Goal: Task Accomplishment & Management: Manage account settings

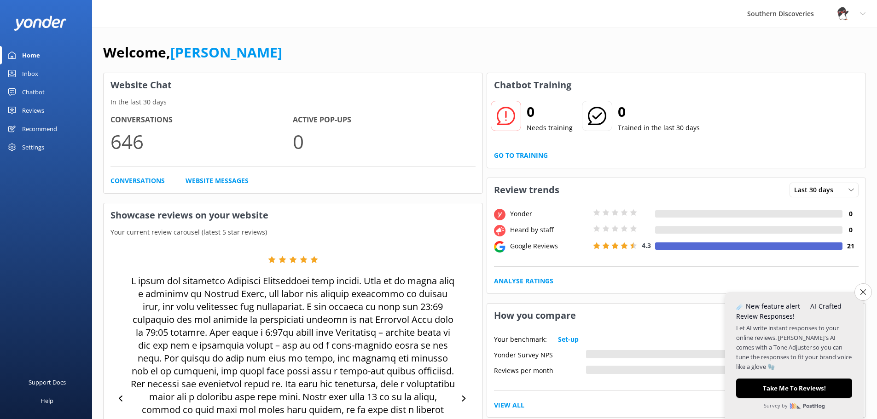
click at [35, 109] on div "Reviews" at bounding box center [33, 110] width 22 height 18
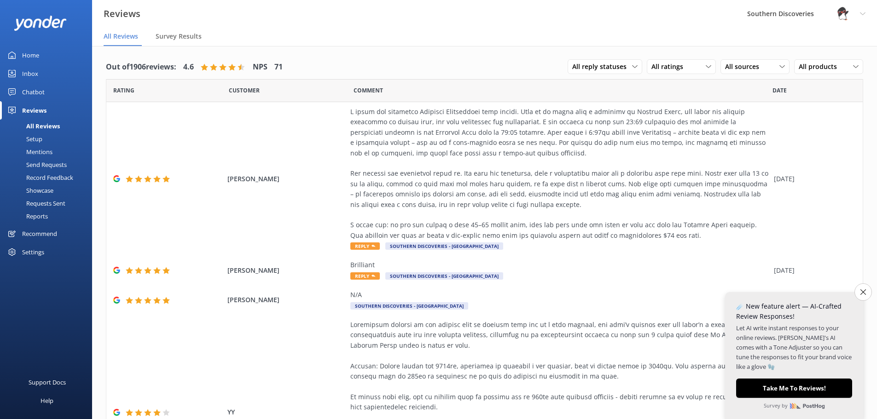
click at [42, 94] on div "Chatbot" at bounding box center [33, 92] width 23 height 18
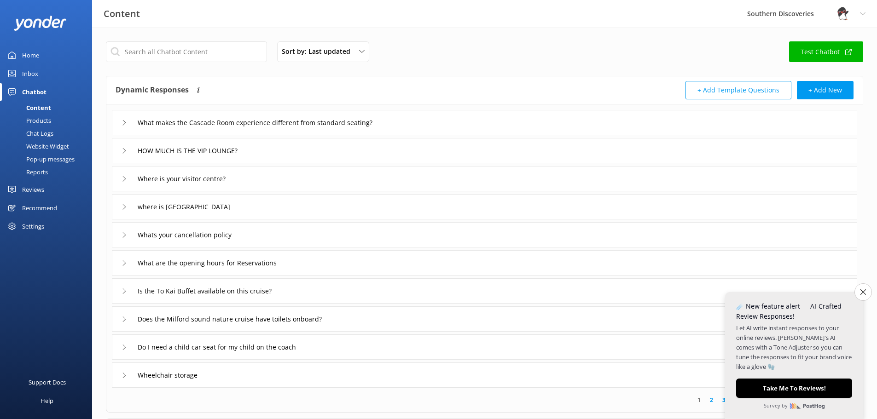
click at [43, 225] on div "Settings" at bounding box center [33, 226] width 22 height 18
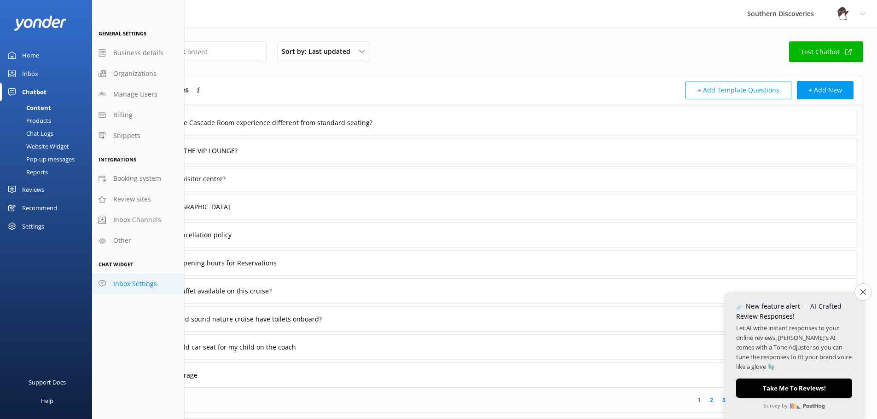
click at [154, 285] on span "Inbox Settings" at bounding box center [135, 284] width 44 height 10
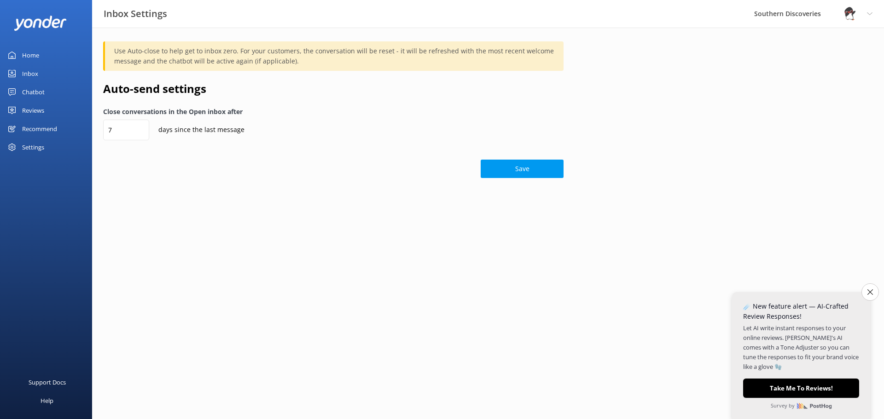
click at [36, 128] on div "Recommend" at bounding box center [39, 129] width 35 height 18
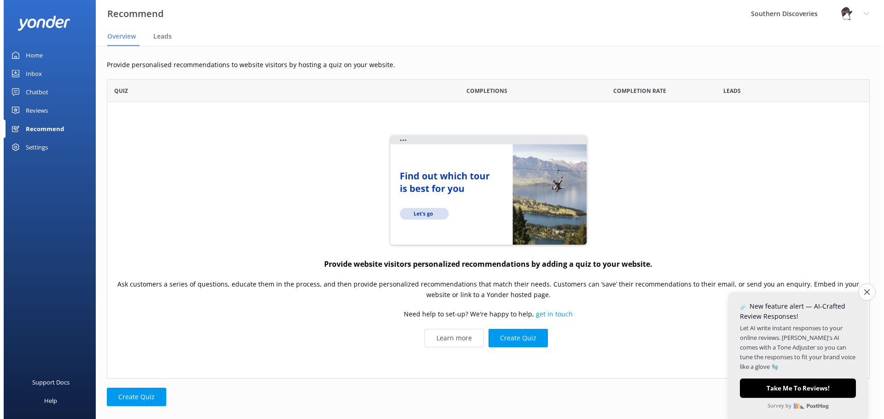
scroll to position [293, 756]
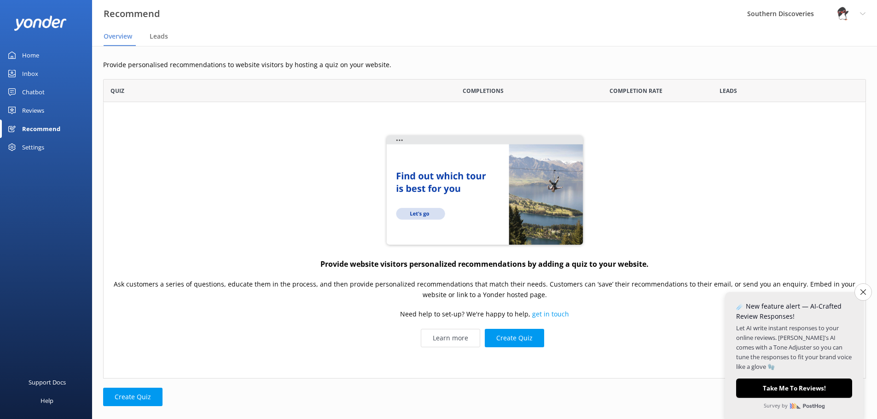
click at [41, 108] on div "Reviews" at bounding box center [33, 110] width 22 height 18
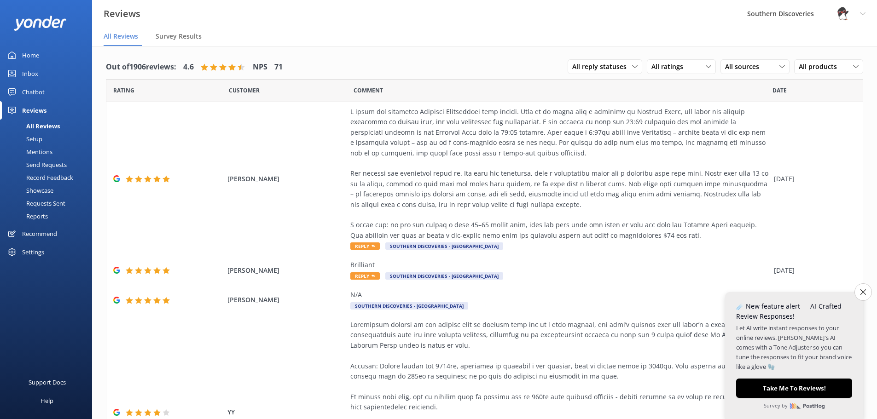
click at [36, 136] on div "Setup" at bounding box center [24, 139] width 37 height 13
click at [41, 91] on div "Chatbot" at bounding box center [33, 92] width 23 height 18
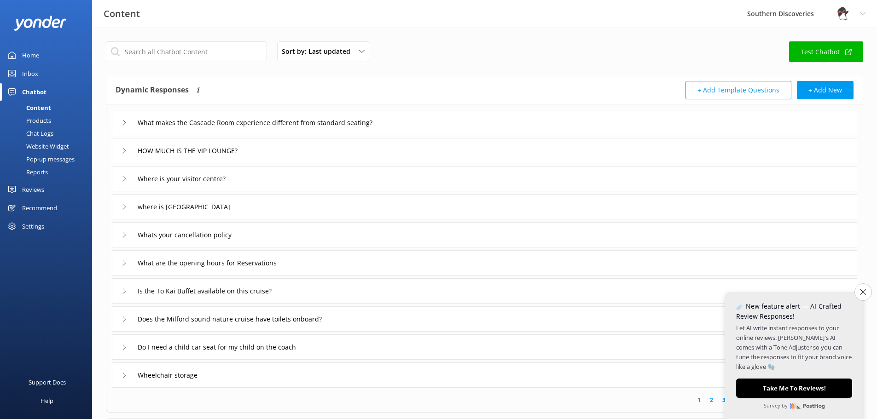
click at [27, 70] on div "Inbox" at bounding box center [30, 73] width 16 height 18
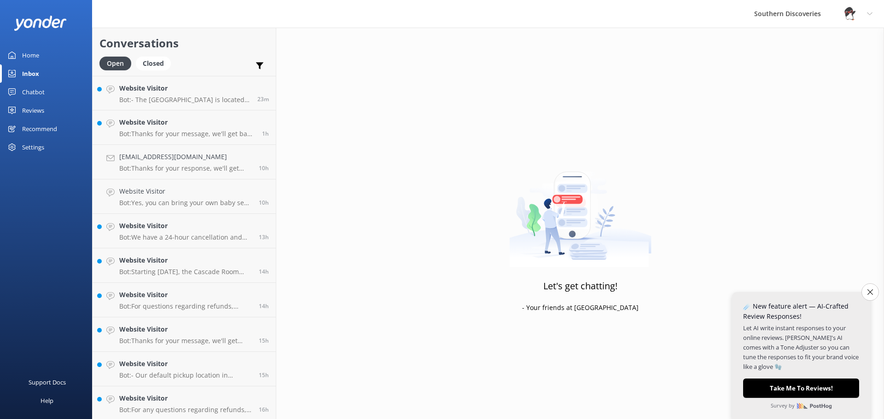
click at [35, 148] on div "Settings" at bounding box center [33, 147] width 22 height 18
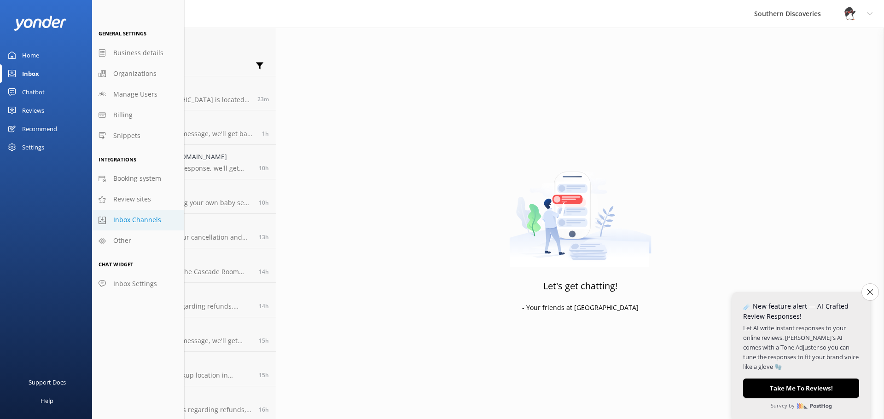
click at [132, 221] on span "Inbox Channels" at bounding box center [137, 220] width 48 height 10
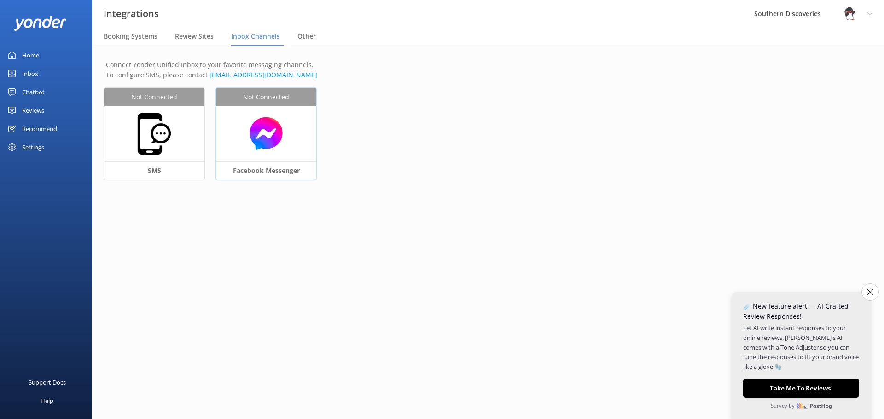
click at [267, 131] on img at bounding box center [265, 133] width 91 height 35
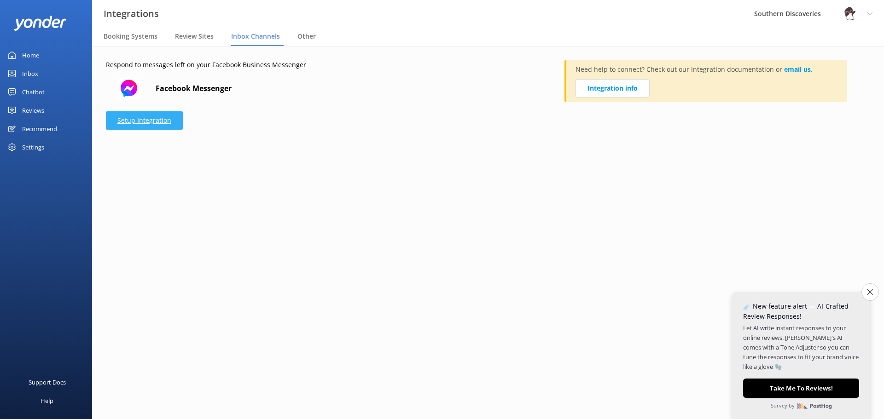
click at [165, 124] on link "Setup Integration" at bounding box center [144, 120] width 77 height 18
